Goal: Information Seeking & Learning: Learn about a topic

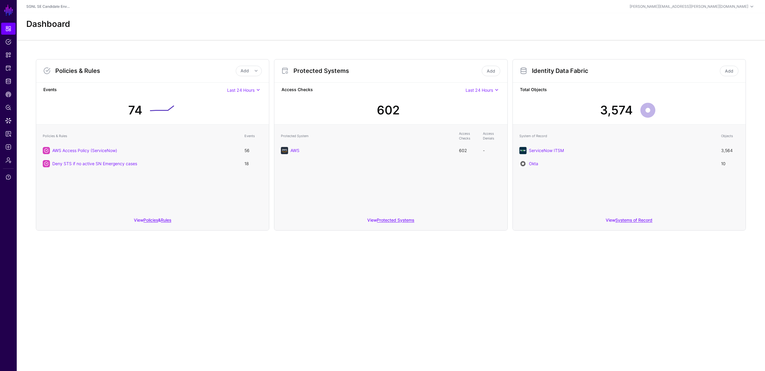
click at [246, 31] on div "Dashboard" at bounding box center [391, 26] width 748 height 27
click at [8, 67] on span "Protected Systems" at bounding box center [8, 68] width 6 height 6
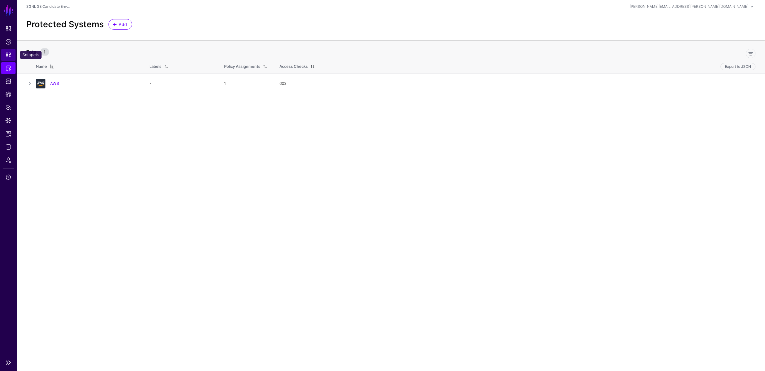
click at [8, 56] on span "Snippets" at bounding box center [8, 55] width 6 height 6
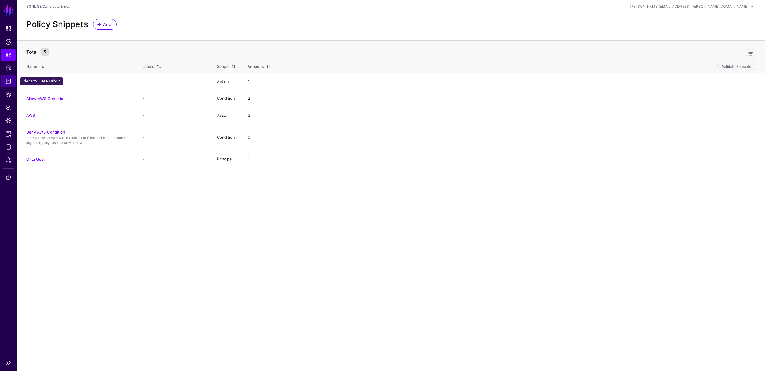
click at [7, 81] on span "Identity Data Fabric" at bounding box center [8, 81] width 6 height 6
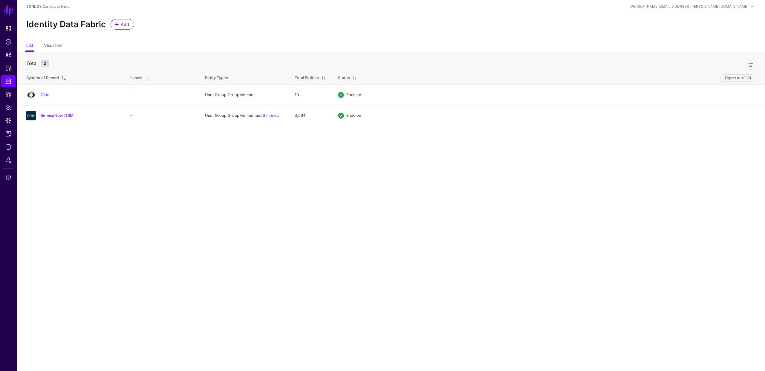
click at [100, 147] on main "SGNL Dashboard Policies Snippets Protected Systems Identity Data Fabric CAEP Hu…" at bounding box center [382, 185] width 765 height 371
click at [247, 30] on div "Identity Data Fabric Add" at bounding box center [391, 26] width 748 height 27
click at [9, 146] on span "Logs" at bounding box center [8, 147] width 6 height 6
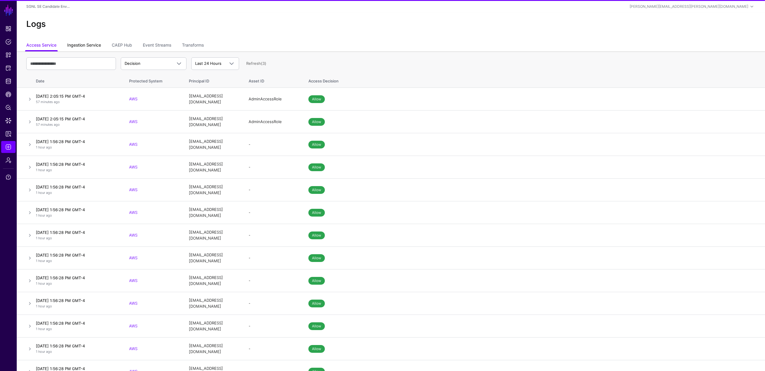
click at [84, 45] on link "Ingestion Service" at bounding box center [84, 45] width 34 height 11
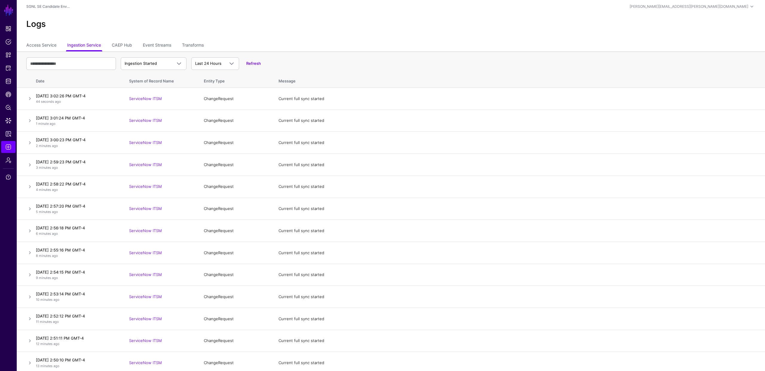
click at [262, 39] on div "Logs" at bounding box center [391, 26] width 748 height 27
click at [9, 108] on span "Policy Lens" at bounding box center [8, 108] width 6 height 6
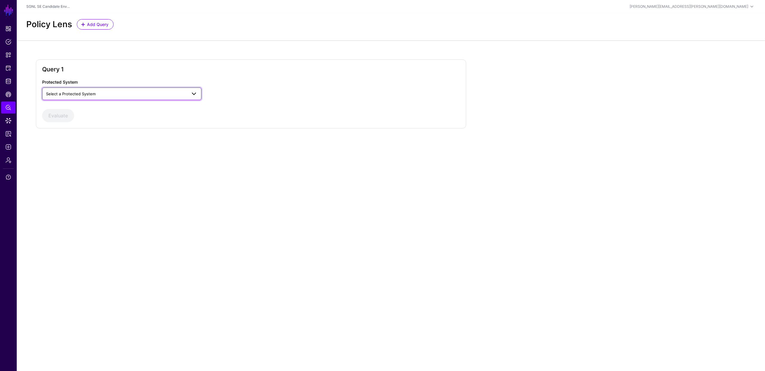
click at [186, 92] on span "Select a Protected System" at bounding box center [116, 94] width 141 height 7
click at [172, 107] on div "AWS" at bounding box center [122, 108] width 150 height 6
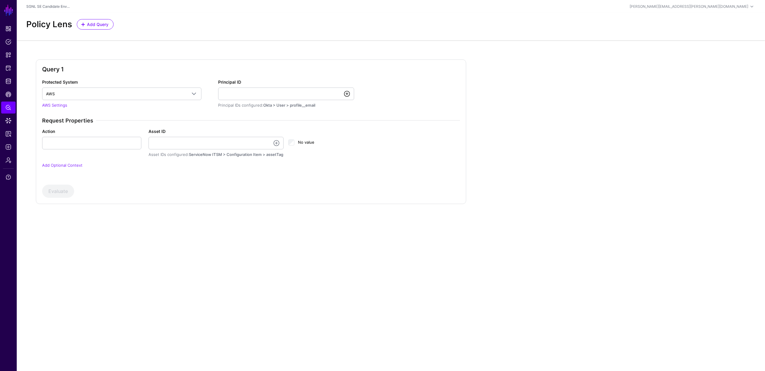
click at [347, 93] on link at bounding box center [346, 93] width 7 height 7
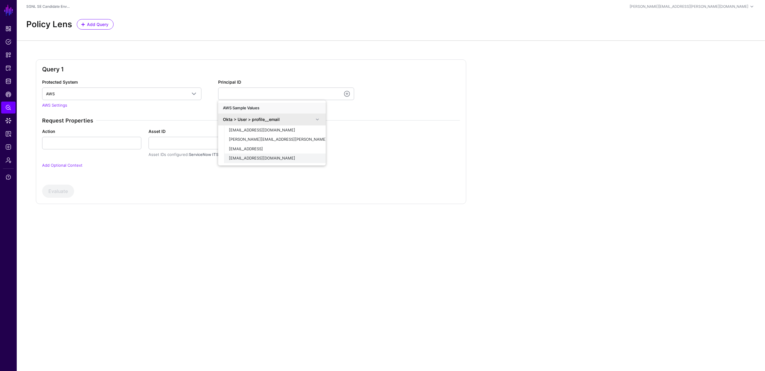
click at [254, 157] on span "[EMAIL_ADDRESS][DOMAIN_NAME]" at bounding box center [262, 158] width 66 height 5
type input "**********"
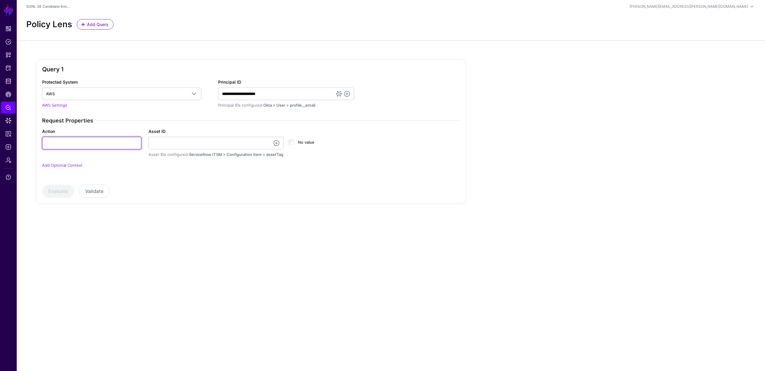
click at [111, 144] on input "Action" at bounding box center [91, 143] width 99 height 13
type input "******"
click at [267, 144] on input "Asset ID" at bounding box center [215, 143] width 135 height 13
type input "**********"
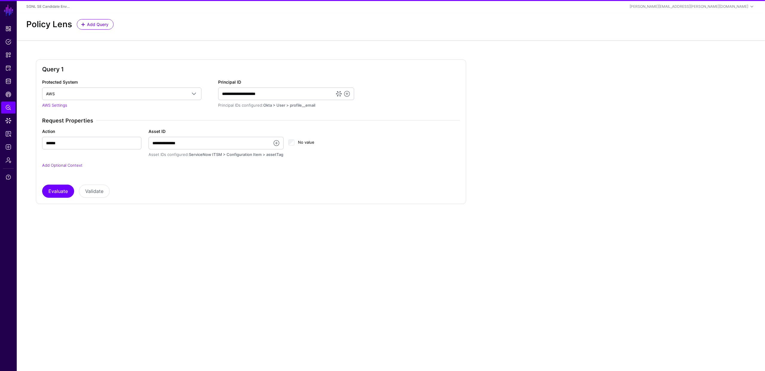
click at [245, 186] on div "Evaluate Validate" at bounding box center [251, 191] width 418 height 13
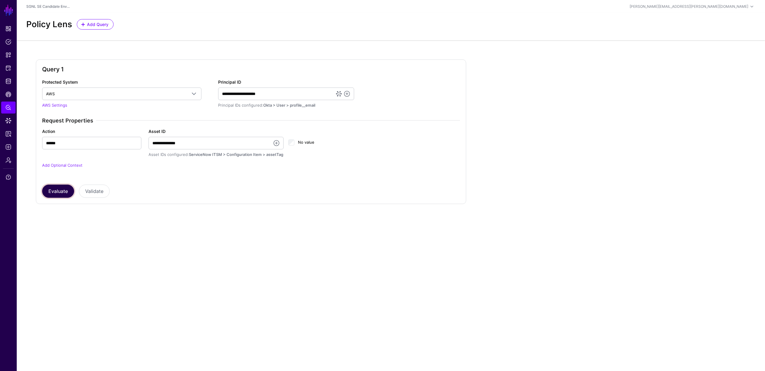
click at [53, 191] on button "Evaluate" at bounding box center [58, 191] width 32 height 13
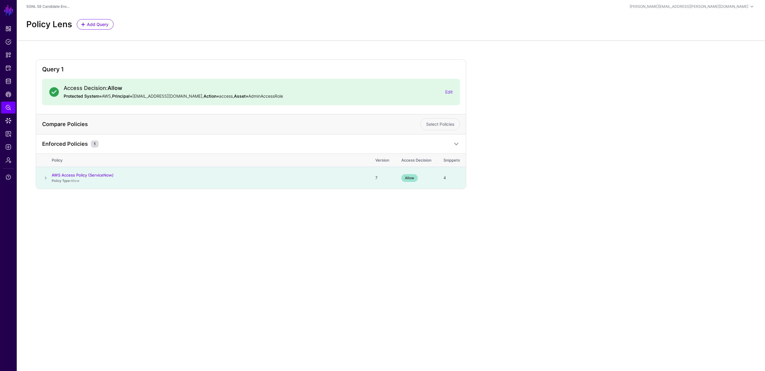
click at [45, 179] on span at bounding box center [45, 177] width 7 height 7
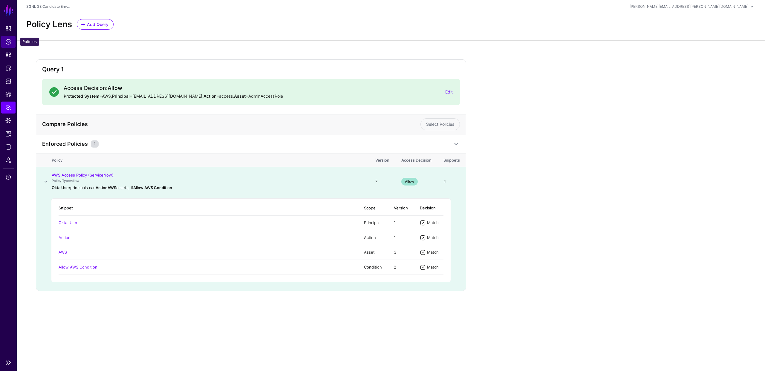
click at [10, 41] on span "Policies" at bounding box center [8, 42] width 6 height 6
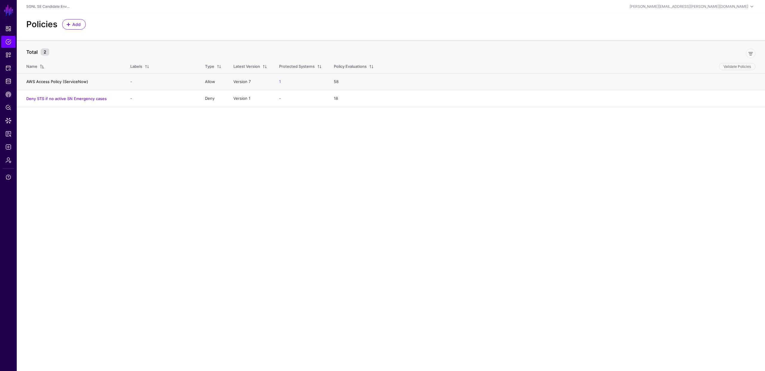
click at [75, 81] on link "AWS Access Policy (ServiceNow)" at bounding box center [57, 81] width 62 height 5
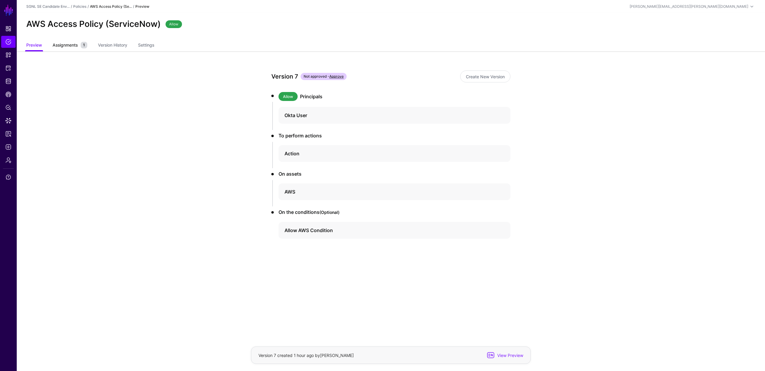
click at [72, 45] on span "Assignments" at bounding box center [65, 45] width 28 height 6
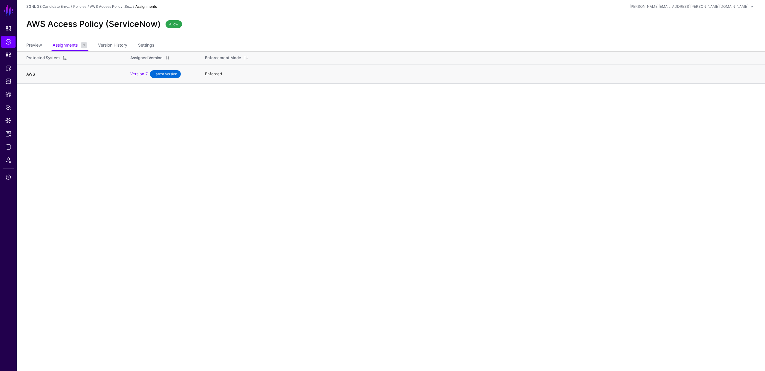
click at [31, 74] on link "AWS" at bounding box center [30, 74] width 9 height 5
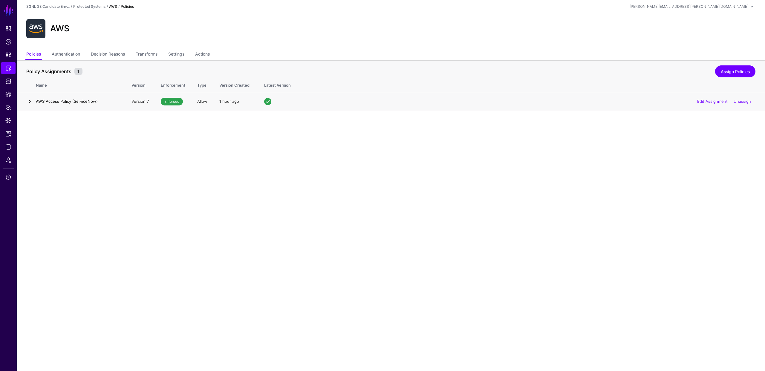
click at [32, 101] on link at bounding box center [29, 101] width 7 height 7
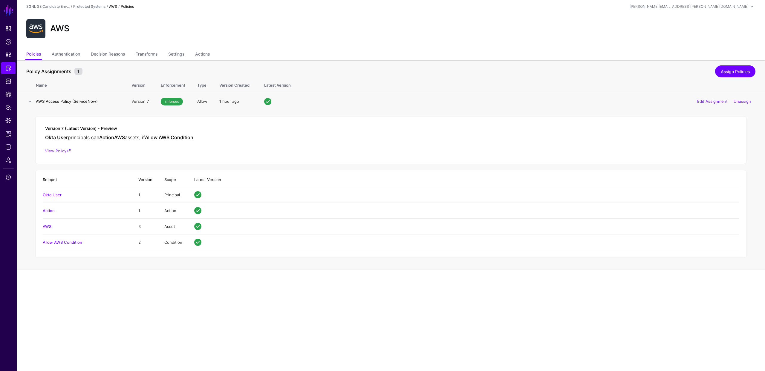
click at [292, 141] on div "Version 7 (Latest Version) - Preview Okta User principals can Action AWS assets…" at bounding box center [390, 140] width 711 height 48
click at [371, 139] on div "Okta User principals can Action AWS assets , if Allow AWS Condition" at bounding box center [390, 137] width 691 height 7
click at [145, 54] on link "Transforms" at bounding box center [147, 54] width 22 height 11
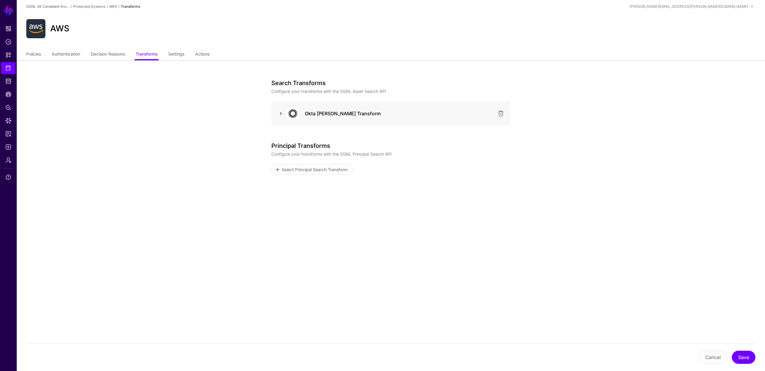
click at [280, 113] on link at bounding box center [280, 113] width 7 height 7
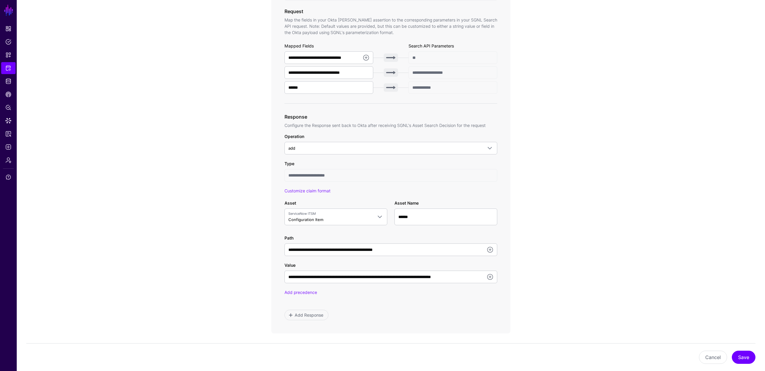
scroll to position [201, 0]
click at [534, 140] on app-integrations-item-transforms "**********" at bounding box center [391, 166] width 748 height 612
click at [245, 122] on app-integrations-item-transforms "**********" at bounding box center [391, 166] width 748 height 612
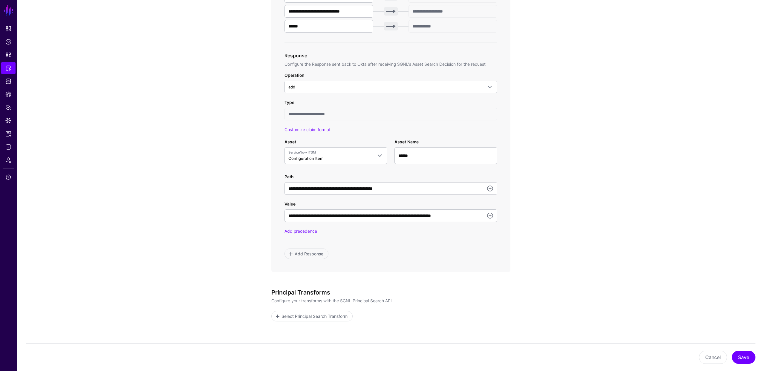
scroll to position [267, 0]
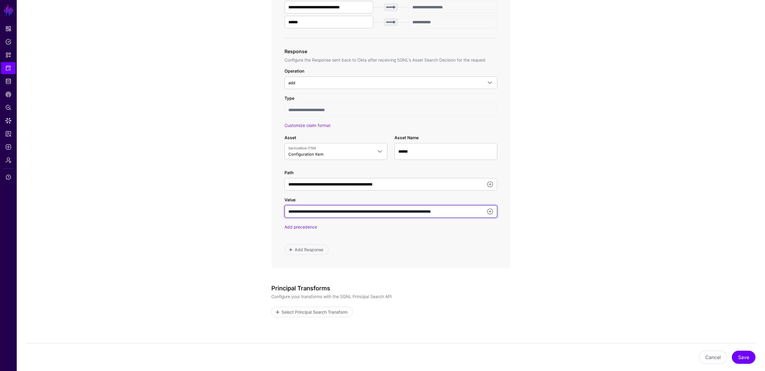
drag, startPoint x: 288, startPoint y: 211, endPoint x: 468, endPoint y: 213, distance: 180.4
click at [468, 213] on input "**********" at bounding box center [390, 211] width 213 height 13
click at [362, 212] on input "**********" at bounding box center [390, 211] width 213 height 13
drag, startPoint x: 287, startPoint y: 211, endPoint x: 492, endPoint y: 210, distance: 205.2
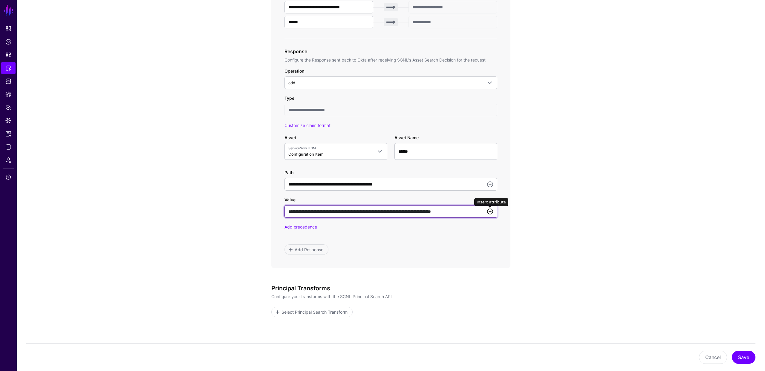
click at [492, 210] on div "**********" at bounding box center [390, 211] width 213 height 13
click at [538, 175] on app-integrations-item-transforms "**********" at bounding box center [391, 99] width 748 height 612
click at [347, 211] on input "**********" at bounding box center [390, 211] width 213 height 13
click at [520, 175] on div "**********" at bounding box center [390, 99] width 277 height 612
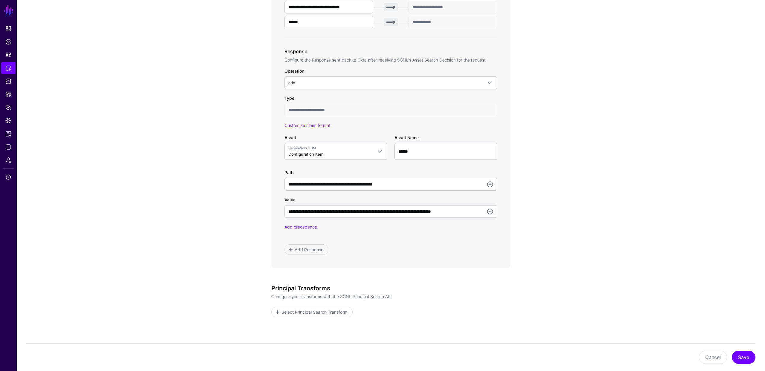
click at [520, 175] on div "**********" at bounding box center [390, 99] width 277 height 612
click at [8, 82] on span "Identity Data Fabric" at bounding box center [8, 81] width 6 height 6
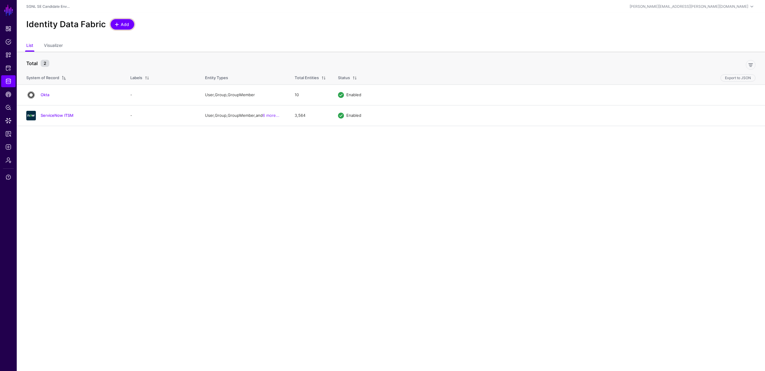
click at [120, 23] on span "Add" at bounding box center [125, 24] width 10 height 6
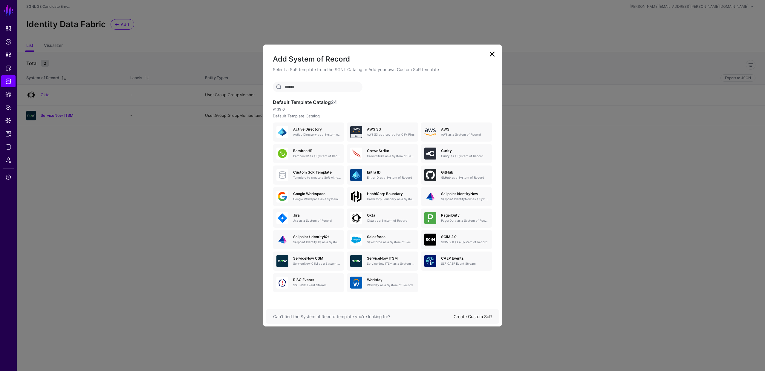
click at [432, 282] on div "Active Directory Active Directory as a System of Record AWS S3 AWS S3 as a sour…" at bounding box center [383, 206] width 222 height 172
click at [436, 280] on div "Active Directory Active Directory as a System of Record AWS S3 AWS S3 as a sour…" at bounding box center [383, 206] width 222 height 172
click at [492, 53] on link at bounding box center [492, 54] width 10 height 10
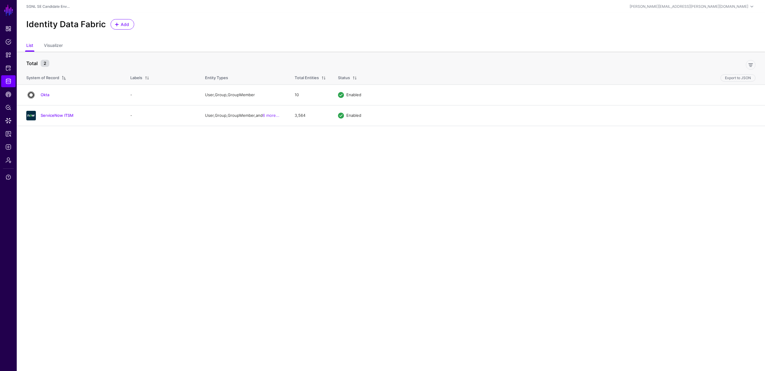
click at [221, 34] on div "Identity Data Fabric Add" at bounding box center [391, 26] width 748 height 27
click at [7, 108] on span "Policy Lens" at bounding box center [8, 108] width 6 height 6
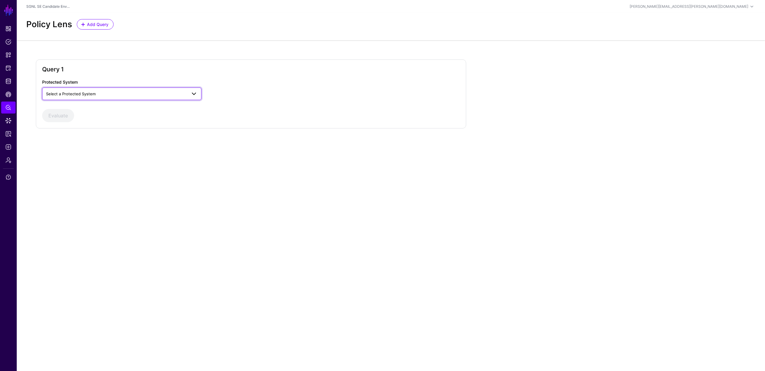
click at [170, 93] on span "Select a Protected System" at bounding box center [116, 94] width 141 height 7
click at [142, 106] on div "AWS" at bounding box center [122, 108] width 150 height 6
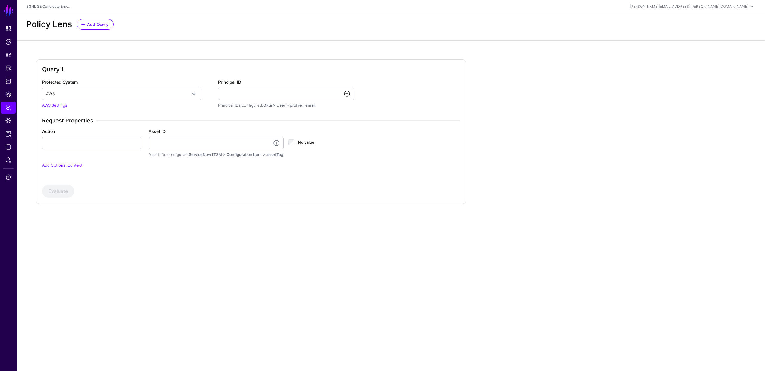
click at [347, 94] on link at bounding box center [346, 93] width 7 height 7
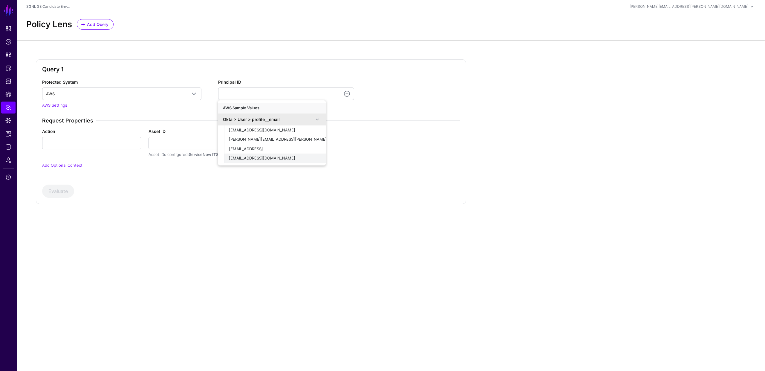
click at [257, 159] on span "[EMAIL_ADDRESS][DOMAIN_NAME]" at bounding box center [262, 158] width 66 height 5
type input "**********"
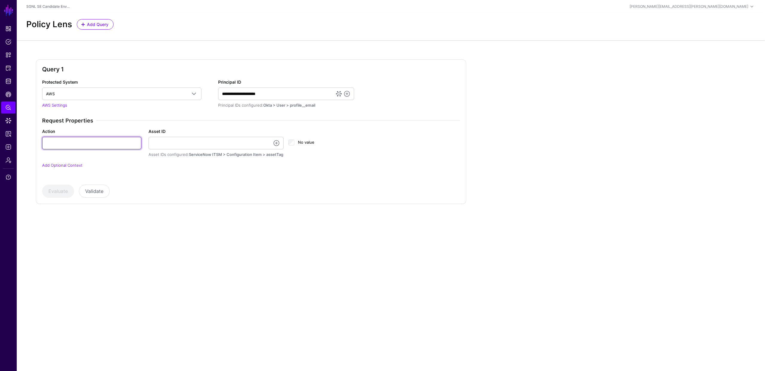
click at [116, 144] on input "Action" at bounding box center [91, 143] width 99 height 13
type input "******"
click at [275, 142] on link at bounding box center [276, 142] width 7 height 7
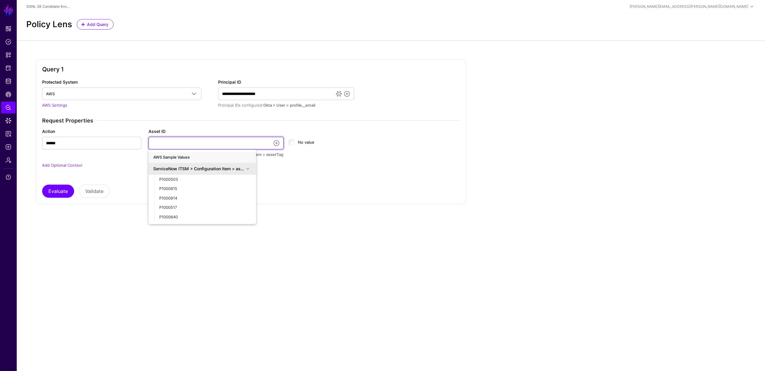
click at [245, 142] on input "Asset ID" at bounding box center [215, 143] width 135 height 13
type input "**********"
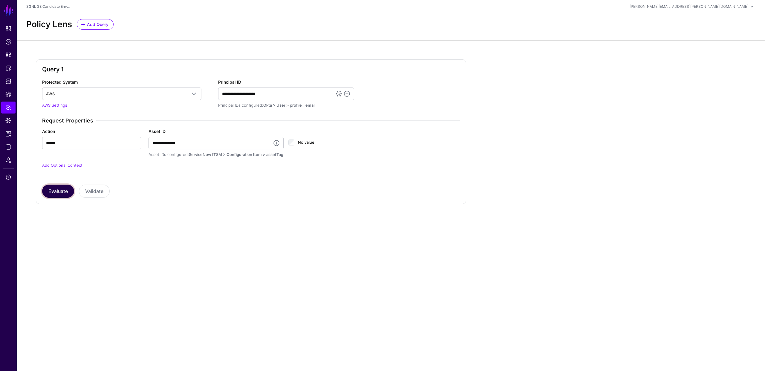
click at [62, 191] on button "Evaluate" at bounding box center [58, 191] width 32 height 13
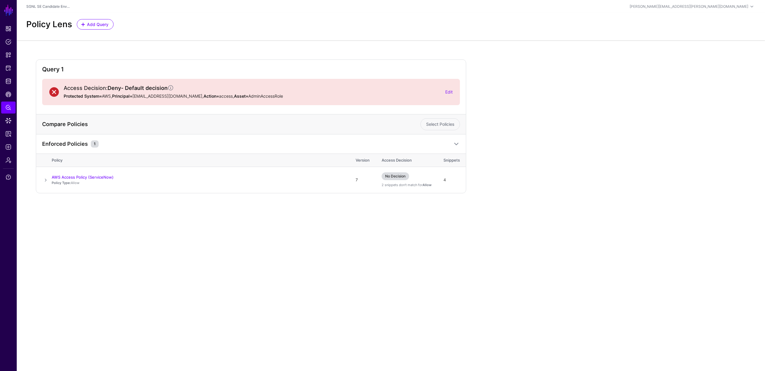
click at [228, 21] on div "Policy Lens Add Query" at bounding box center [391, 24] width 734 height 10
click at [9, 93] on span "CAEP Hub" at bounding box center [8, 94] width 6 height 6
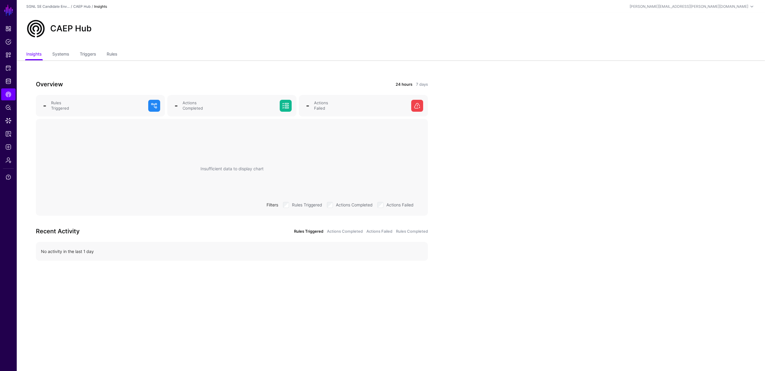
click at [272, 41] on div "CAEP Hub" at bounding box center [391, 31] width 748 height 36
drag, startPoint x: 50, startPoint y: 27, endPoint x: 93, endPoint y: 29, distance: 42.5
click at [93, 29] on div "CAEP Hub" at bounding box center [71, 29] width 46 height 10
click at [95, 30] on div "CAEP Hub" at bounding box center [391, 28] width 734 height 19
click at [85, 55] on link "Triggers" at bounding box center [88, 54] width 16 height 11
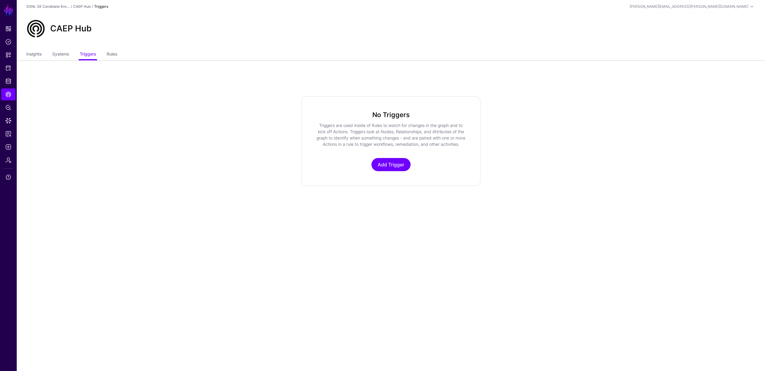
click at [65, 70] on app-caephub "CAEP Hub Insights Systems Triggers Rules No Triggers Triggers are used inside o…" at bounding box center [391, 99] width 748 height 173
click at [161, 115] on app-caephub-rulesnippets "No Triggers Triggers are used inside of Rules to watch for changes in the graph…" at bounding box center [391, 141] width 748 height 90
click at [32, 56] on link "Insights" at bounding box center [33, 54] width 15 height 11
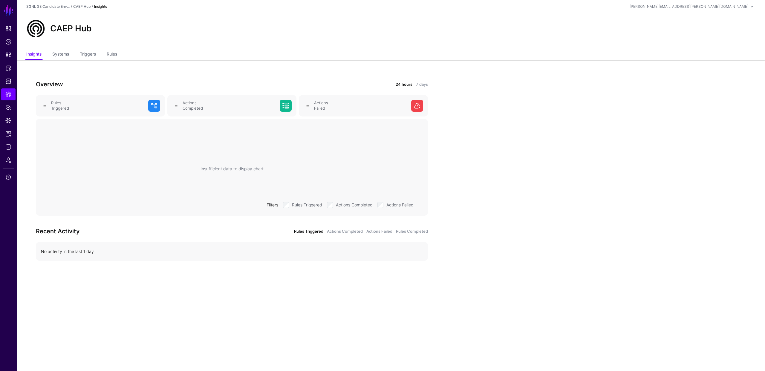
click at [289, 72] on div "Overview 24 hours 7 days - Rules Triggered - Actions Completed - Actions Failed…" at bounding box center [232, 175] width 430 height 230
click at [128, 70] on div "Overview 24 hours 7 days - Rules Triggered - Actions Completed - Actions Failed…" at bounding box center [232, 175] width 430 height 230
click at [310, 37] on div "CAEP Hub" at bounding box center [391, 28] width 734 height 19
click at [240, 66] on div "Overview 24 hours 7 days - Rules Triggered - Actions Completed - Actions Failed…" at bounding box center [232, 175] width 430 height 230
click at [249, 68] on div "Overview 24 hours 7 days - Rules Triggered - Actions Completed - Actions Failed…" at bounding box center [232, 175] width 430 height 230
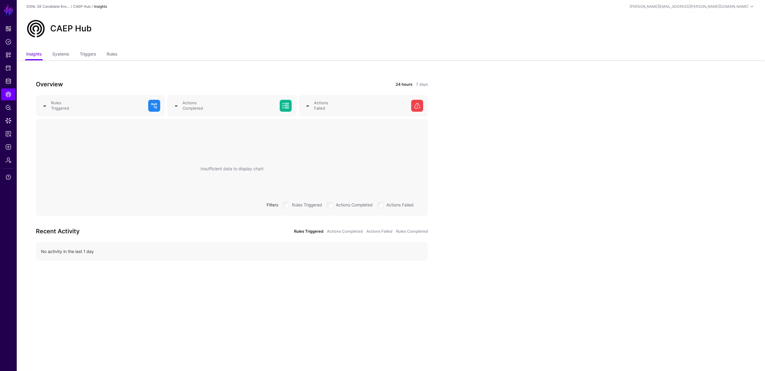
click at [156, 42] on div "CAEP Hub" at bounding box center [391, 31] width 748 height 36
click at [8, 53] on span "Snippets" at bounding box center [8, 55] width 6 height 6
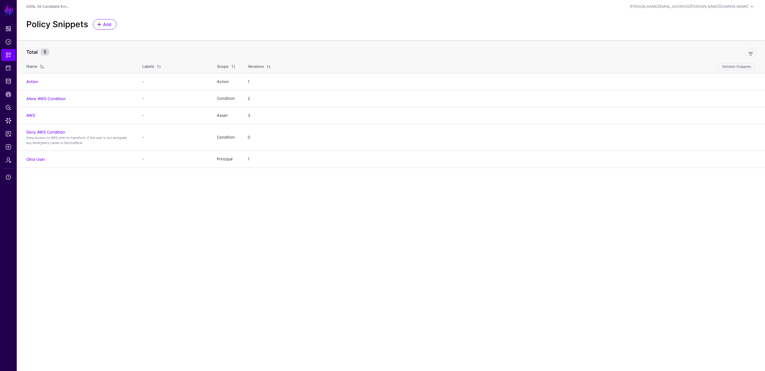
click at [316, 50] on div at bounding box center [405, 52] width 706 height 12
click at [370, 31] on div "Policy Snippets Add" at bounding box center [391, 26] width 748 height 27
click at [357, 24] on div "Policy Snippets Add" at bounding box center [391, 24] width 734 height 10
click at [185, 30] on div "Policy Snippets Add" at bounding box center [391, 26] width 748 height 27
click at [7, 123] on span "Data Lens" at bounding box center [8, 121] width 6 height 6
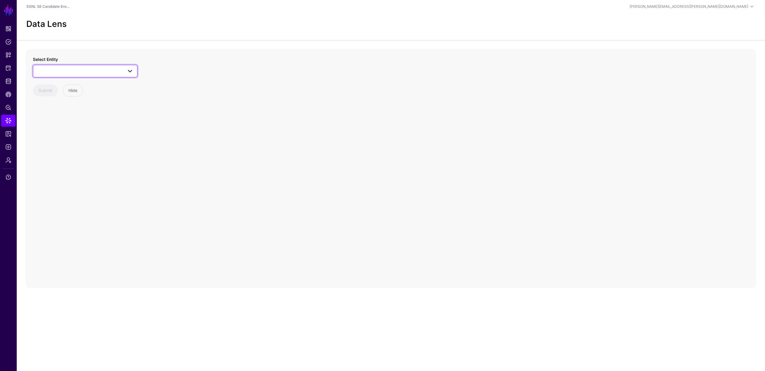
click at [126, 72] on span at bounding box center [129, 71] width 7 height 7
click at [84, 116] on div "ChangeRequest" at bounding box center [88, 117] width 89 height 6
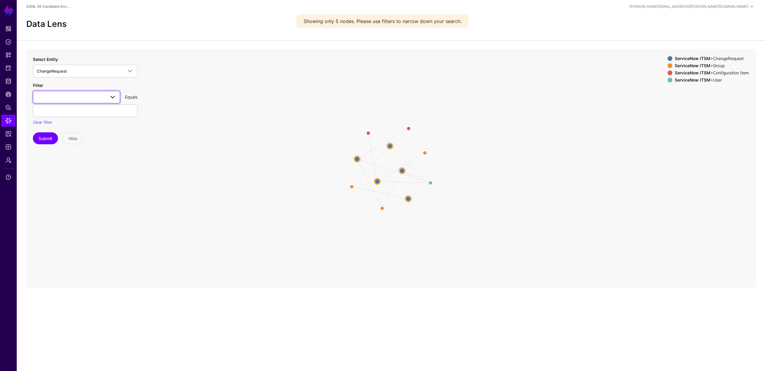
click at [117, 94] on link at bounding box center [76, 97] width 87 height 13
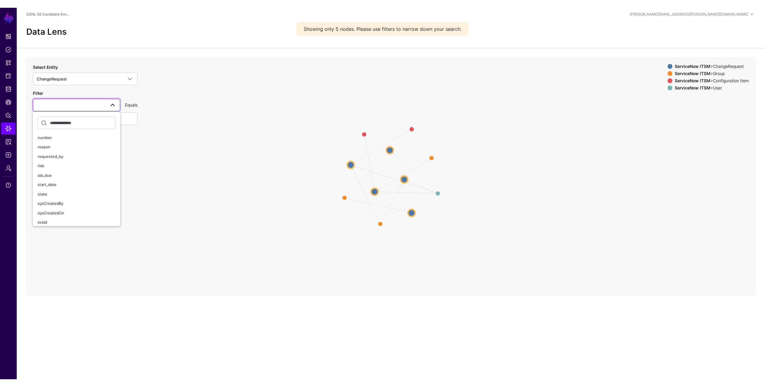
scroll to position [82, 0]
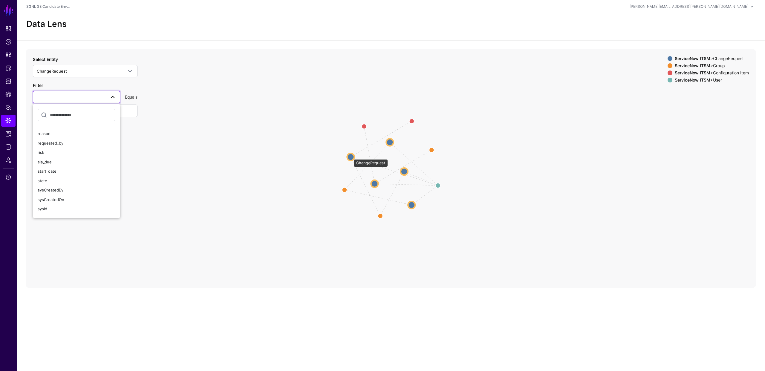
click at [350, 156] on circle at bounding box center [350, 156] width 7 height 7
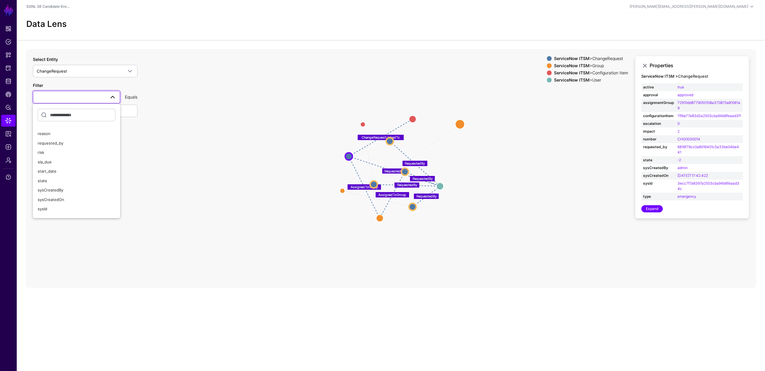
drag, startPoint x: 433, startPoint y: 148, endPoint x: 461, endPoint y: 124, distance: 36.4
click at [461, 124] on circle at bounding box center [460, 124] width 10 height 10
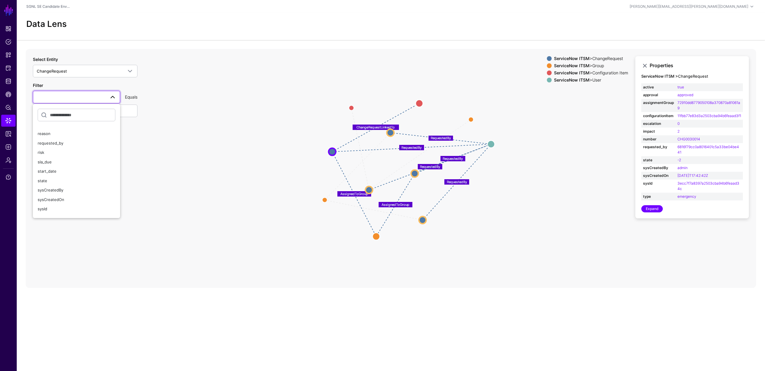
drag, startPoint x: 441, startPoint y: 185, endPoint x: 489, endPoint y: 142, distance: 64.3
click at [489, 142] on circle at bounding box center [490, 143] width 7 height 7
click at [127, 51] on icon "AssignedToGroup AssignedToGroup ChangeRequestLinkedTo AssignedToGroup ChangeReq…" at bounding box center [391, 168] width 730 height 239
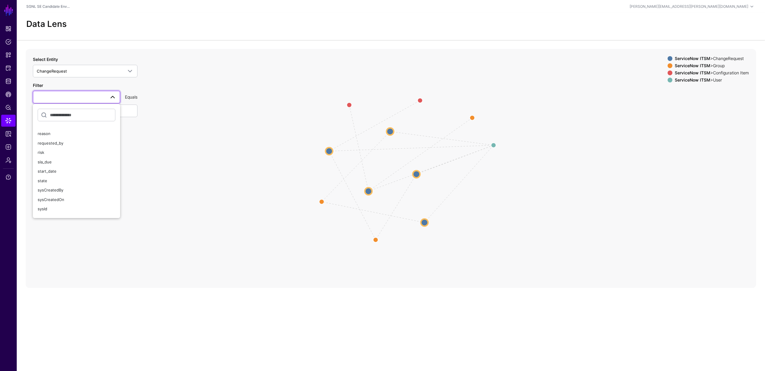
click at [150, 95] on icon "AssignedToGroup AssignedToGroup ChangeRequestLinkedTo AssignedToGroup ChangeReq…" at bounding box center [391, 168] width 730 height 239
click at [33, 86] on label "Filter" at bounding box center [38, 85] width 10 height 6
click at [247, 42] on app-datalens-start "Data Lens AssignedToGroup AssignedToGroup ChangeRequestLinkedTo AssignedToGroup…" at bounding box center [391, 150] width 748 height 275
click at [295, 35] on div "Data Lens" at bounding box center [391, 26] width 748 height 27
click at [295, 21] on div "Data Lens" at bounding box center [391, 24] width 734 height 10
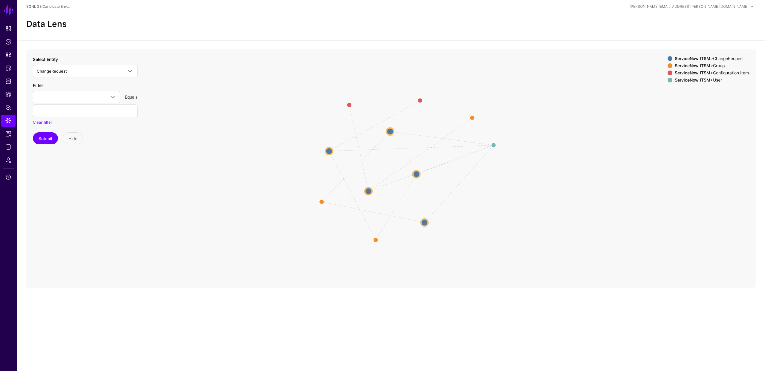
click at [364, 21] on div "Data Lens" at bounding box center [391, 24] width 734 height 10
click at [361, 22] on div "Data Lens" at bounding box center [391, 24] width 734 height 10
click at [364, 30] on div "Data Lens" at bounding box center [391, 26] width 748 height 27
click at [375, 26] on div "Data Lens" at bounding box center [391, 24] width 734 height 10
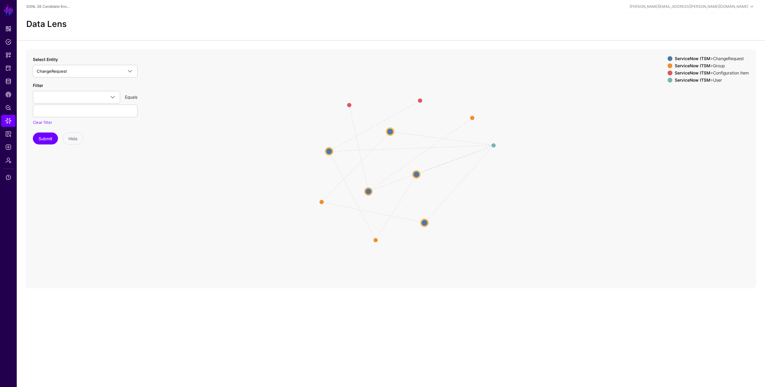
click at [243, 117] on icon "AssignedToGroup AssignedToGroup ChangeRequestLinkedTo AssignedToGroup ChangeReq…" at bounding box center [391, 168] width 730 height 239
click at [187, 27] on div "Data Lens" at bounding box center [391, 24] width 734 height 10
click at [212, 106] on icon "AssignedToGroup AssignedToGroup ChangeRequestLinkedTo AssignedToGroup ChangeReq…" at bounding box center [391, 168] width 730 height 239
click at [7, 131] on span "Access Reporting" at bounding box center [8, 134] width 6 height 6
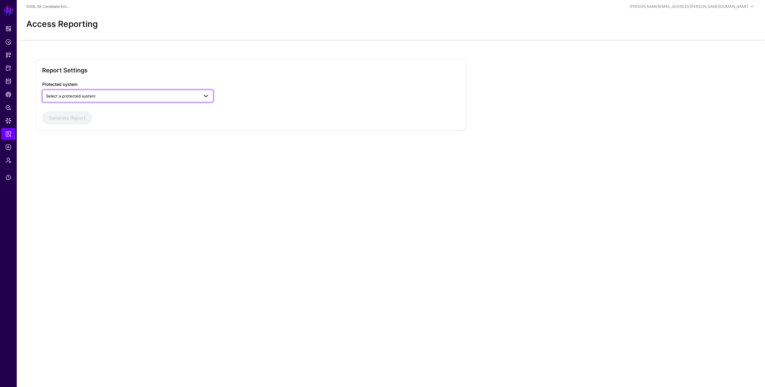
click at [175, 99] on span "Select a protected system" at bounding box center [122, 96] width 153 height 7
click at [165, 107] on div "AWS" at bounding box center [128, 110] width 162 height 6
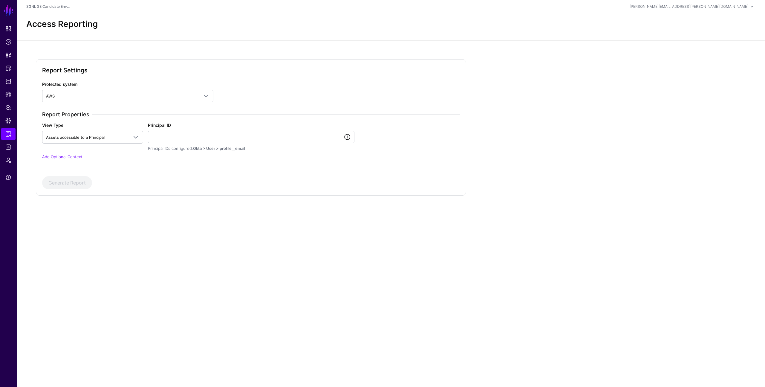
click at [348, 137] on link at bounding box center [347, 136] width 7 height 7
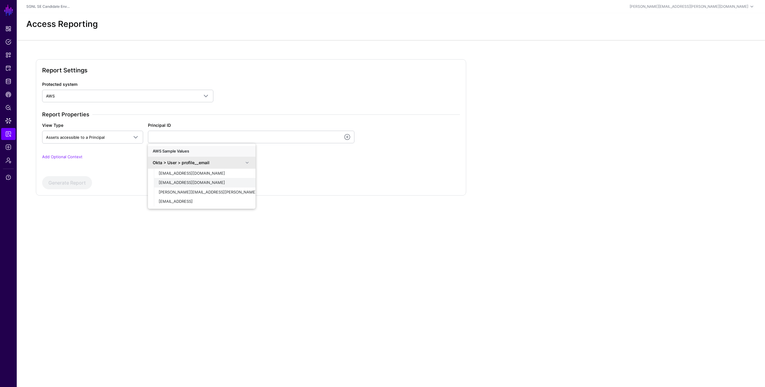
click at [203, 183] on span "[EMAIL_ADDRESS][DOMAIN_NAME]" at bounding box center [192, 182] width 66 height 5
type input "**********"
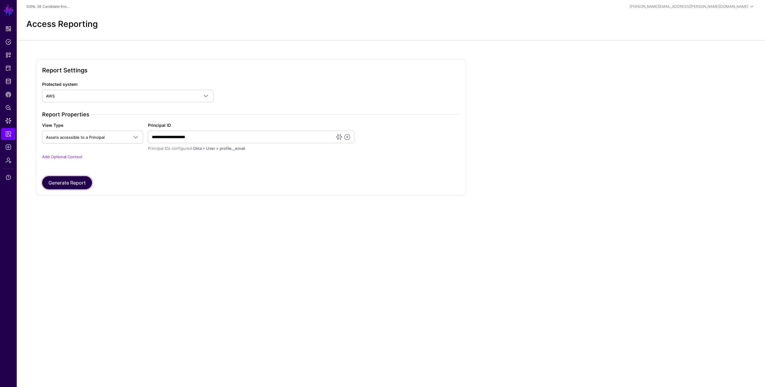
click at [81, 181] on button "Generate Report" at bounding box center [67, 182] width 50 height 13
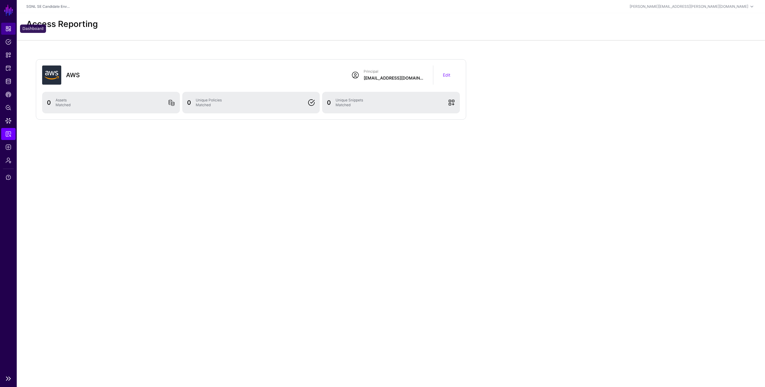
click at [6, 27] on span "Dashboard" at bounding box center [8, 29] width 6 height 6
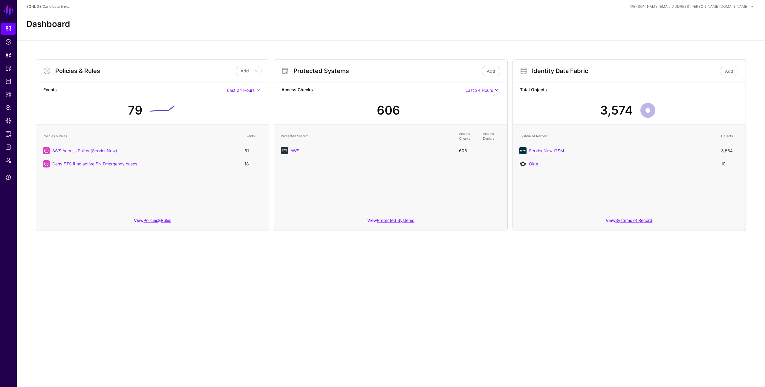
click at [325, 30] on div "Dashboard" at bounding box center [391, 26] width 748 height 27
click at [228, 27] on div "Dashboard" at bounding box center [391, 24] width 734 height 10
